Goal: Find specific page/section: Find specific page/section

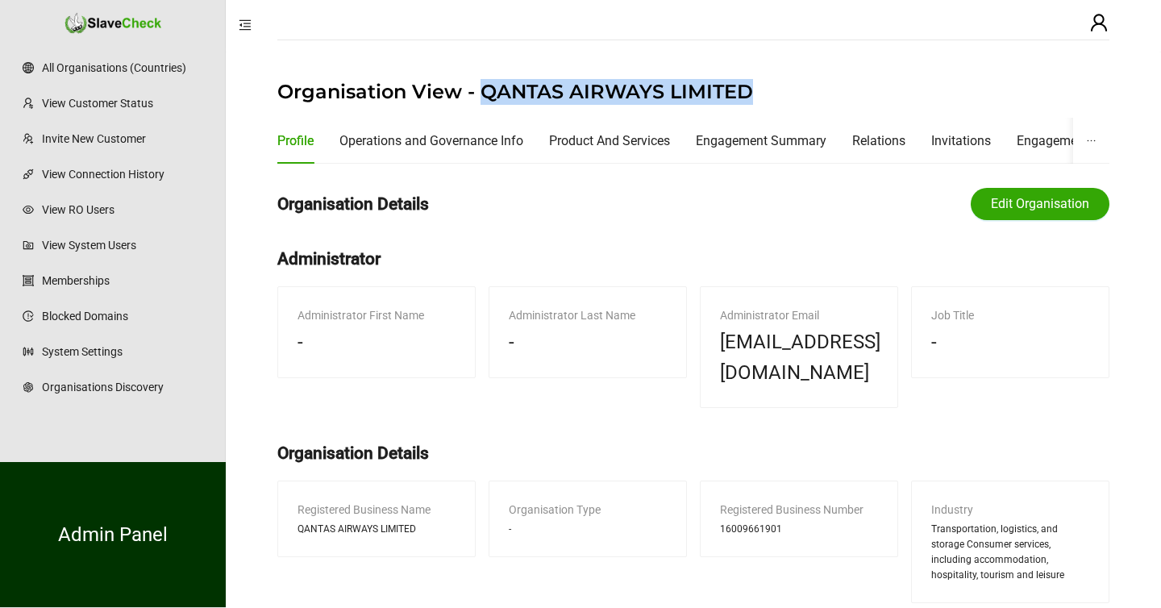
drag, startPoint x: 482, startPoint y: 92, endPoint x: 764, endPoint y: 84, distance: 281.6
click at [764, 84] on h1 "Organisation View - QANTAS AIRWAYS LIMITED" at bounding box center [693, 92] width 832 height 26
copy h1 "QANTAS AIRWAYS LIMITED"
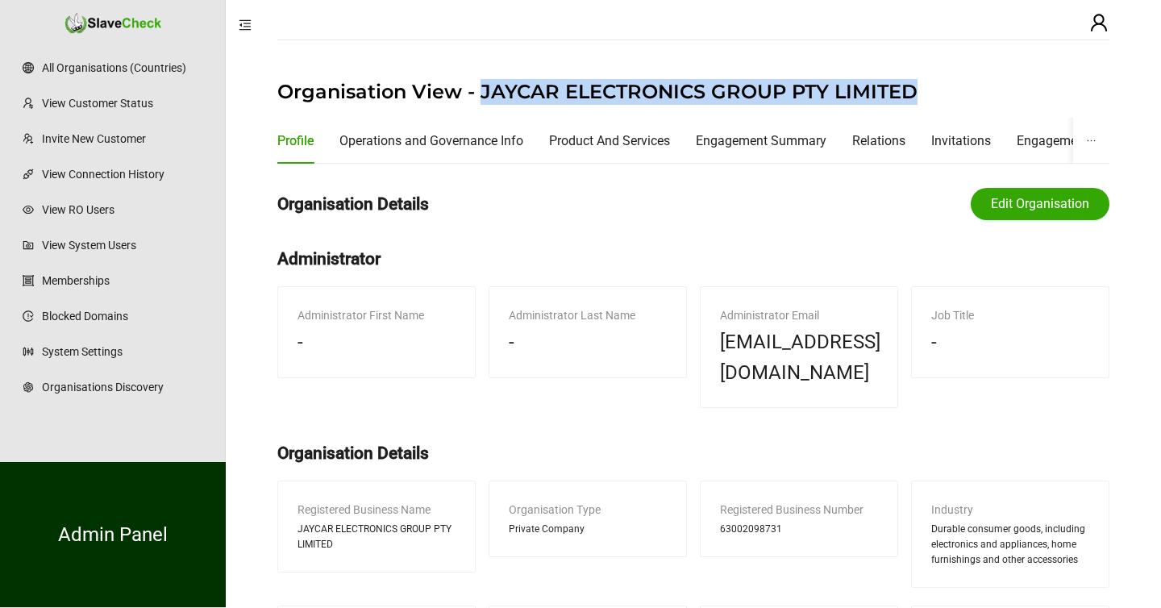
drag, startPoint x: 480, startPoint y: 94, endPoint x: 918, endPoint y: 87, distance: 438.0
click at [918, 87] on h1 "Organisation View - JAYCAR ELECTRONICS GROUP PTY LIMITED" at bounding box center [693, 92] width 832 height 26
copy h1 "JAYCAR ELECTRONICS GROUP PTY LIMITED"
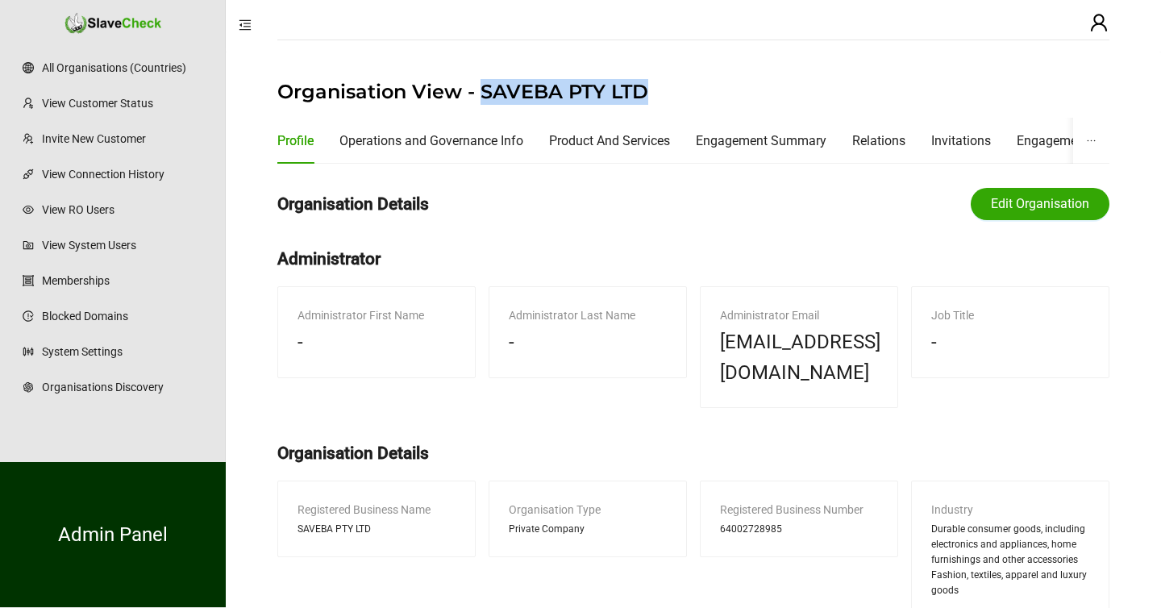
drag, startPoint x: 481, startPoint y: 92, endPoint x: 652, endPoint y: 89, distance: 171.0
click at [652, 89] on h1 "Organisation View - SAVEBA PTY LTD" at bounding box center [693, 92] width 832 height 26
copy h1 "SAVEBA PTY LTD"
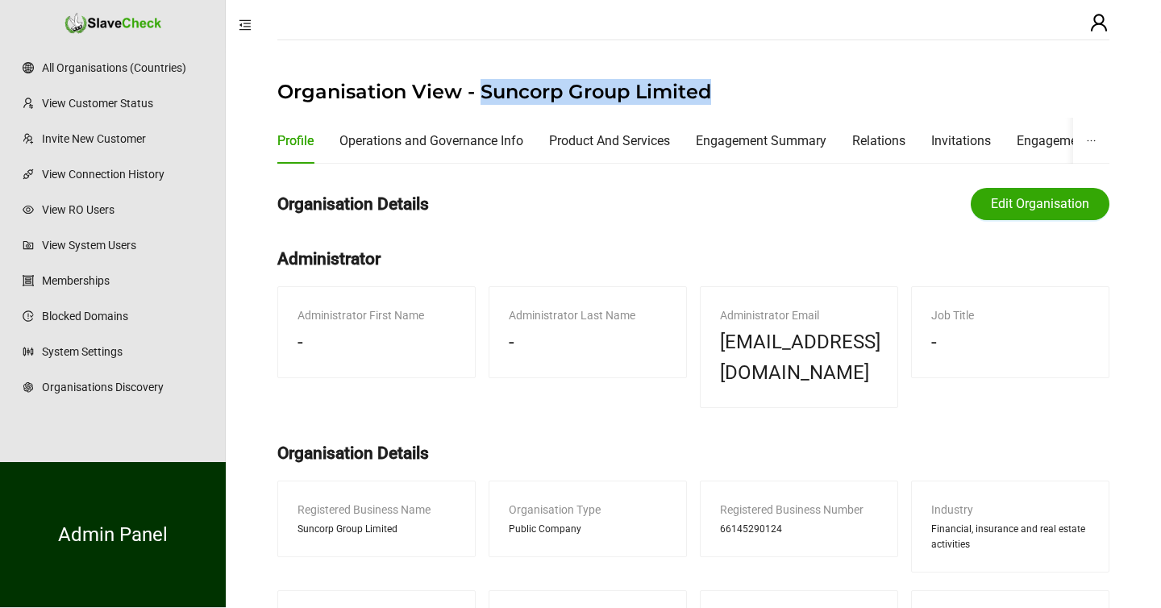
drag, startPoint x: 479, startPoint y: 94, endPoint x: 719, endPoint y: 102, distance: 240.5
click at [719, 102] on h1 "Organisation View - Suncorp Group Limited" at bounding box center [693, 92] width 832 height 26
copy h1 "Suncorp Group Limited"
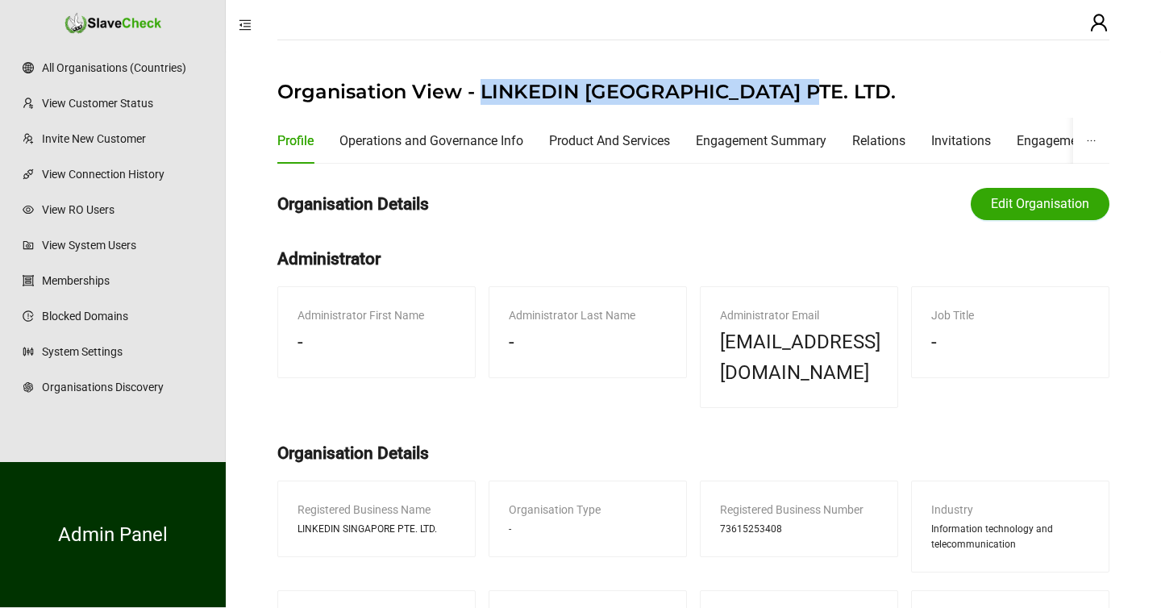
drag, startPoint x: 478, startPoint y: 94, endPoint x: 808, endPoint y: 95, distance: 329.9
click at [808, 95] on h1 "Organisation View - LINKEDIN [GEOGRAPHIC_DATA] PTE. LTD." at bounding box center [693, 92] width 832 height 26
copy h1 "LINKEDIN SINGAPORE PTE. LTD."
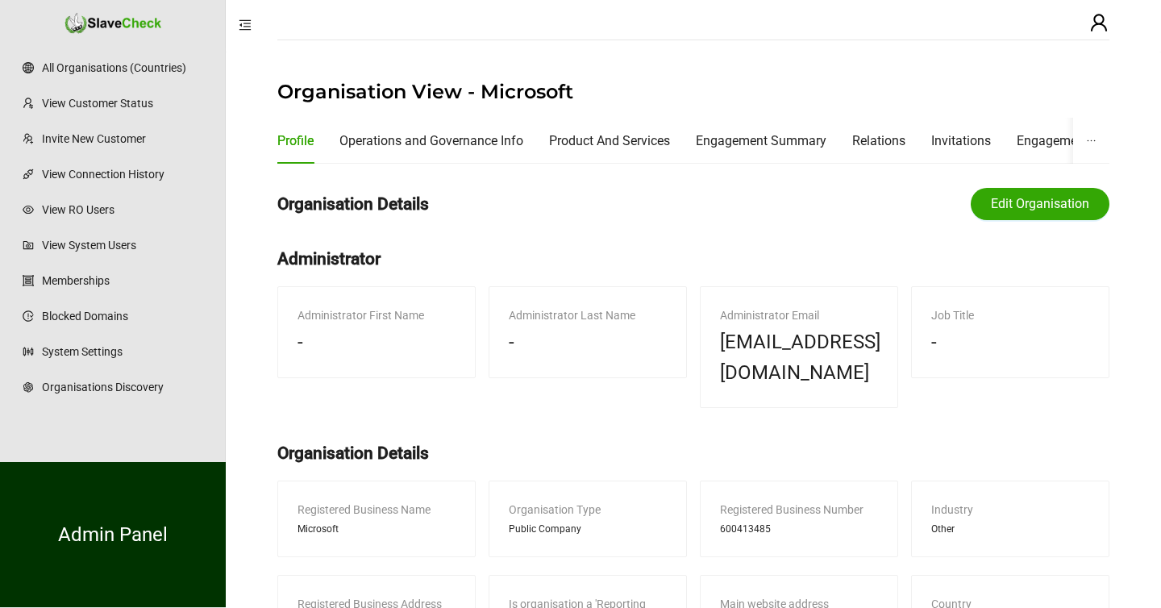
click at [520, 81] on h1 "Organisation View - Microsoft" at bounding box center [693, 92] width 832 height 26
copy h1 "Microsoft"
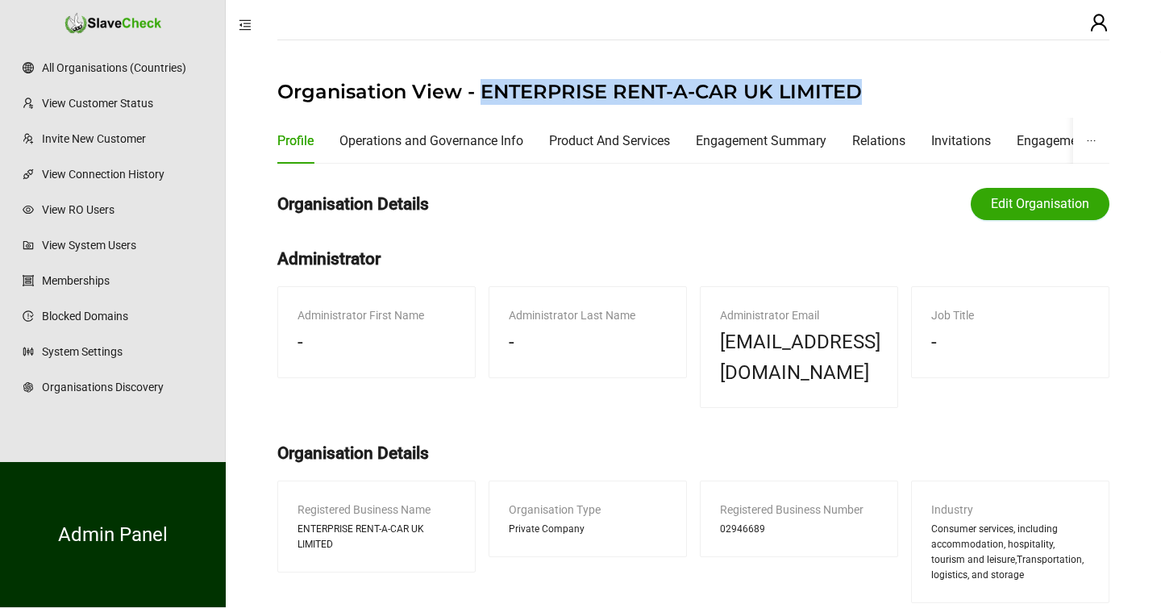
drag, startPoint x: 480, startPoint y: 94, endPoint x: 879, endPoint y: 98, distance: 399.2
click at [879, 98] on h1 "Organisation View - ENTERPRISE RENT-A-CAR UK LIMITED" at bounding box center [693, 92] width 832 height 26
copy h1 "ENTERPRISE RENT-A-CAR UK LIMITED"
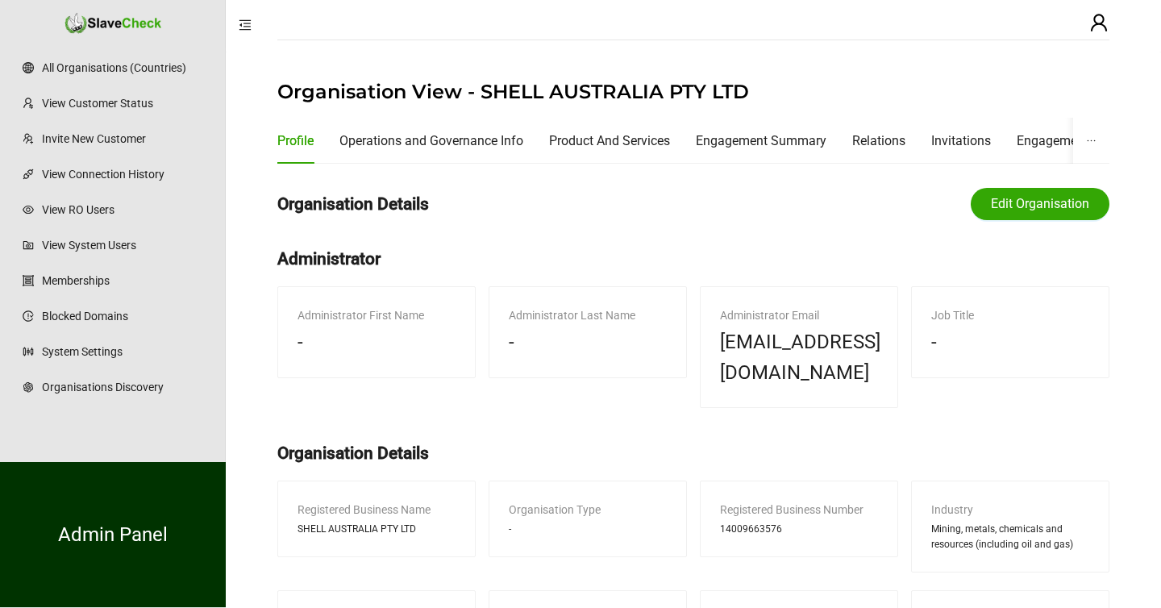
click at [517, 89] on h1 "Organisation View - SHELL AUSTRALIA PTY LTD" at bounding box center [693, 92] width 832 height 26
drag, startPoint x: 481, startPoint y: 89, endPoint x: 774, endPoint y: 93, distance: 293.6
click at [774, 93] on h1 "Organisation View - SHELL AUSTRALIA PTY LTD" at bounding box center [693, 92] width 832 height 26
copy h1 "SHELL AUSTRALIA PTY LTD"
